Goal: Task Accomplishment & Management: Complete application form

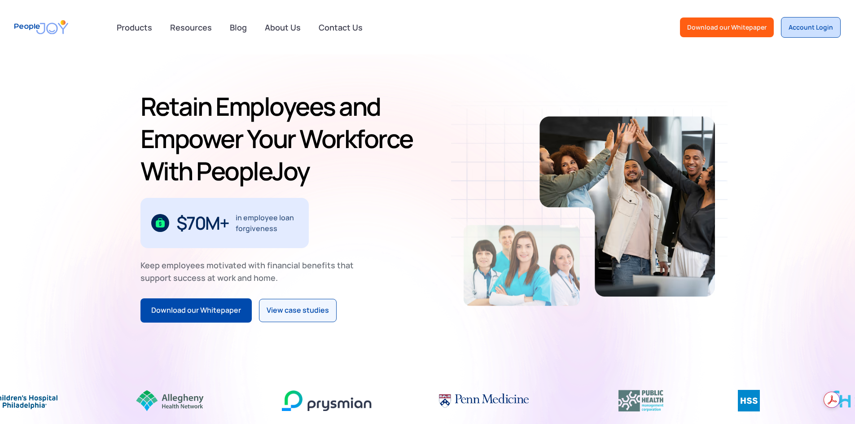
click at [803, 31] on div "Account Login" at bounding box center [811, 27] width 44 height 9
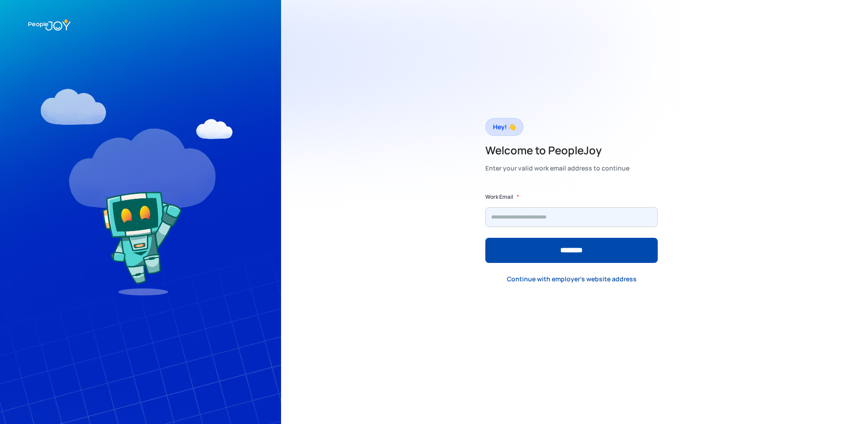
click at [530, 221] on input "Form" at bounding box center [571, 217] width 172 height 20
type input "**********"
click at [485, 238] on input "********" at bounding box center [571, 250] width 172 height 25
